Goal: Communication & Community: Participate in discussion

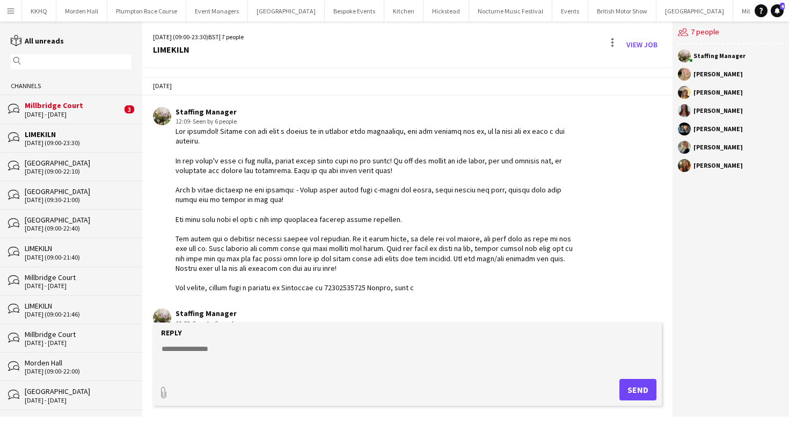
scroll to position [303, 0]
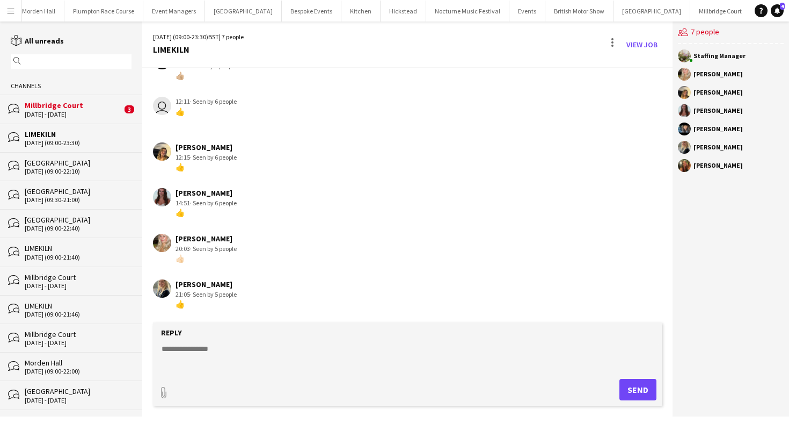
click at [96, 105] on div "Millbridge Court" at bounding box center [73, 105] width 97 height 10
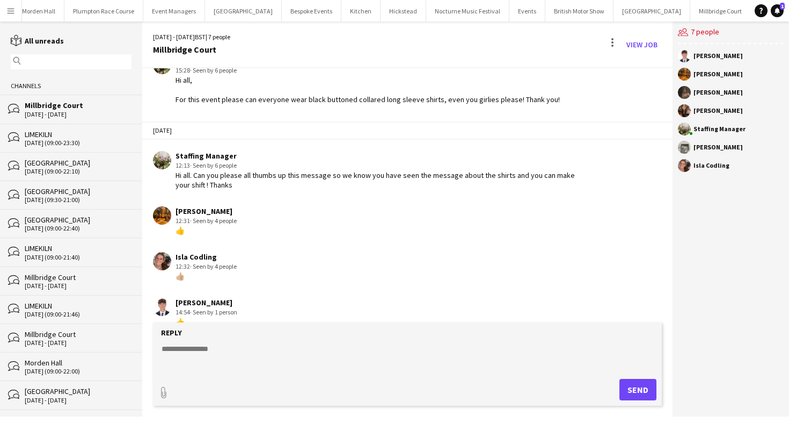
scroll to position [69, 0]
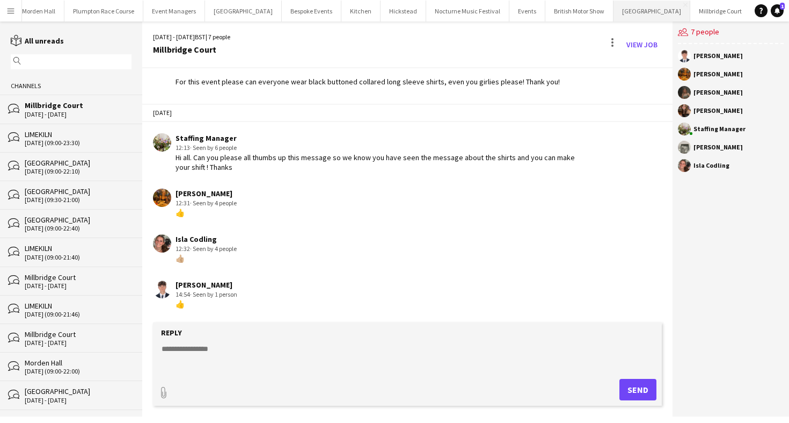
click at [614, 13] on button "Micklefield Hall Close" at bounding box center [652, 11] width 77 height 21
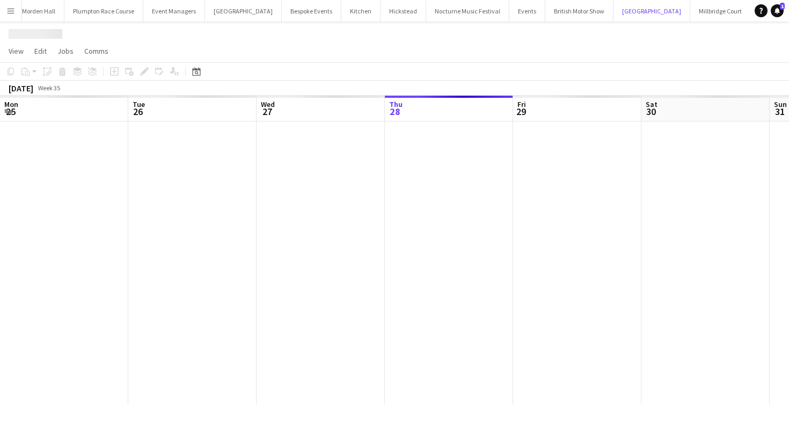
scroll to position [0, 257]
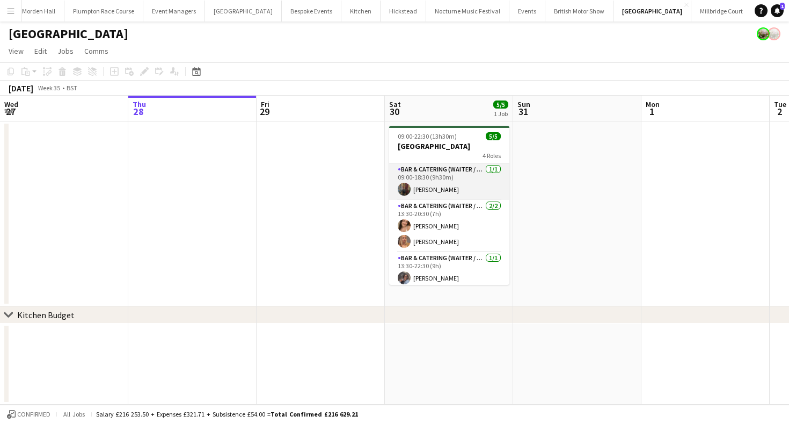
click at [432, 186] on app-card-role "Bar & Catering (Waiter / waitress) 1/1 09:00-18:30 (9h30m) Annabel Perry" at bounding box center [449, 181] width 120 height 37
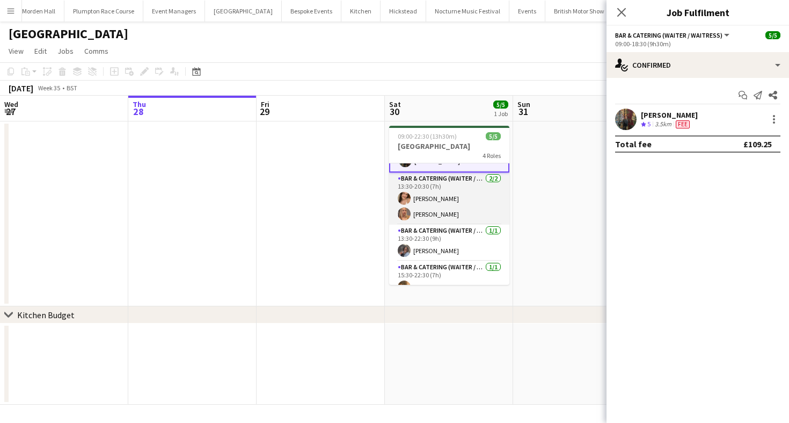
scroll to position [42, 0]
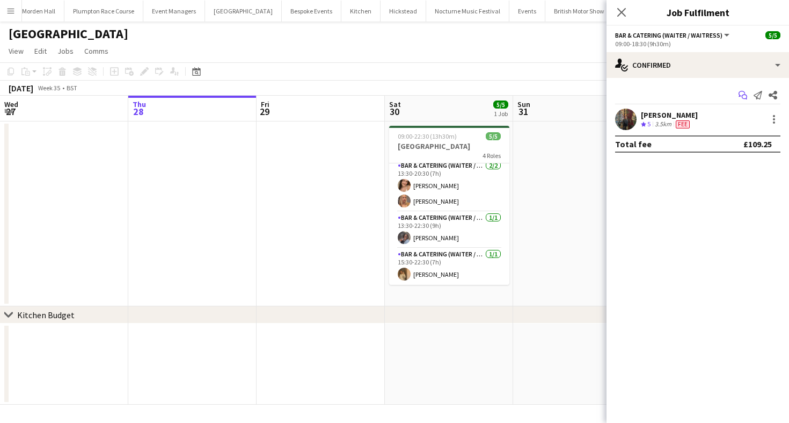
click at [739, 95] on icon at bounding box center [742, 94] width 6 height 6
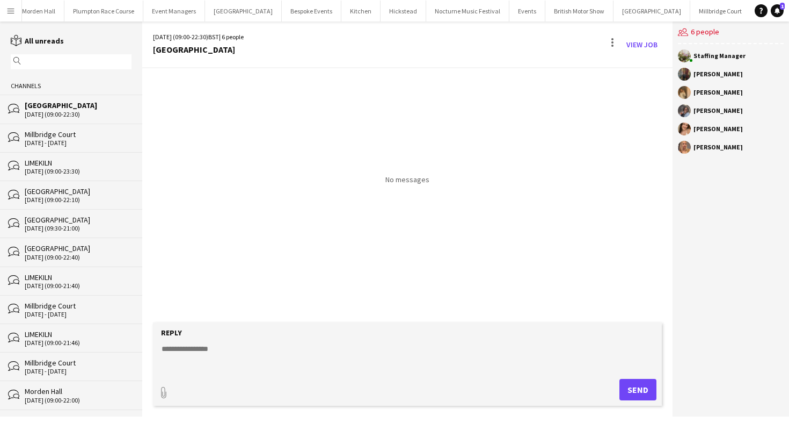
click at [205, 359] on textarea at bounding box center [410, 357] width 498 height 28
type textarea "**********"
click at [635, 399] on button "Send" at bounding box center [638, 389] width 37 height 21
click at [18, 127] on div "bubbles Millbridge Court 30 - 31 Aug 2025" at bounding box center [71, 137] width 142 height 28
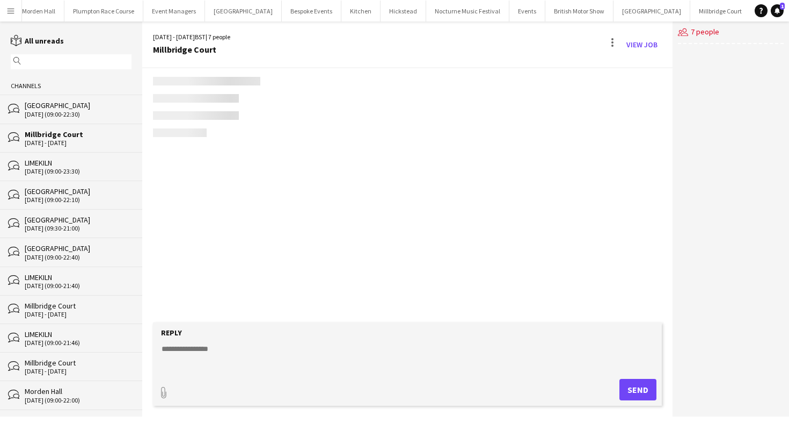
scroll to position [69, 0]
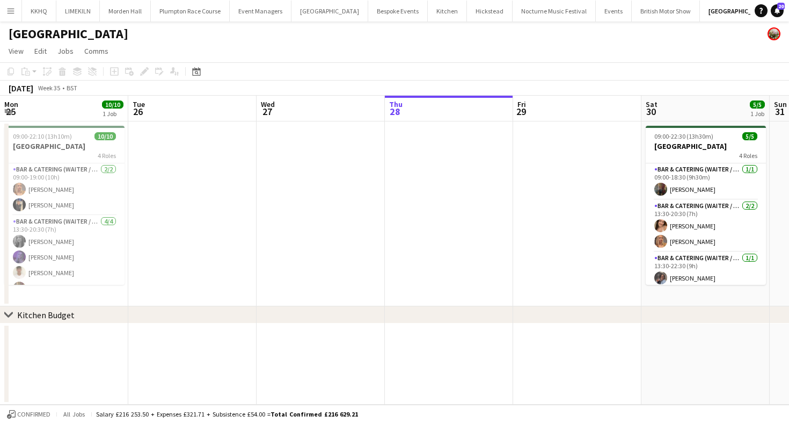
scroll to position [0, 311]
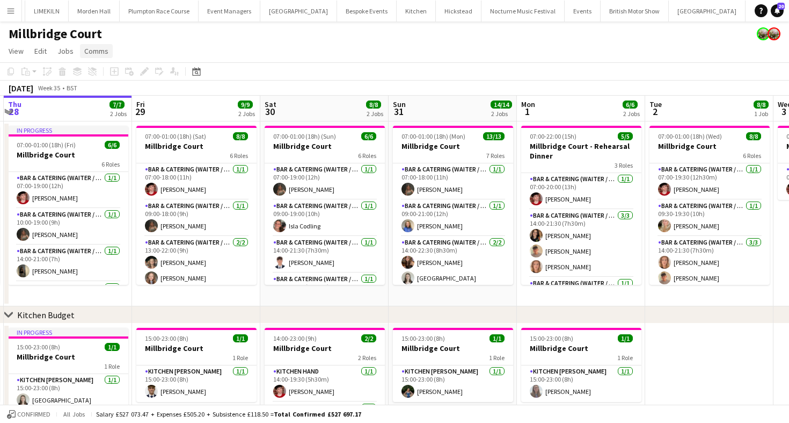
scroll to position [2, 0]
